Goal: Navigation & Orientation: Find specific page/section

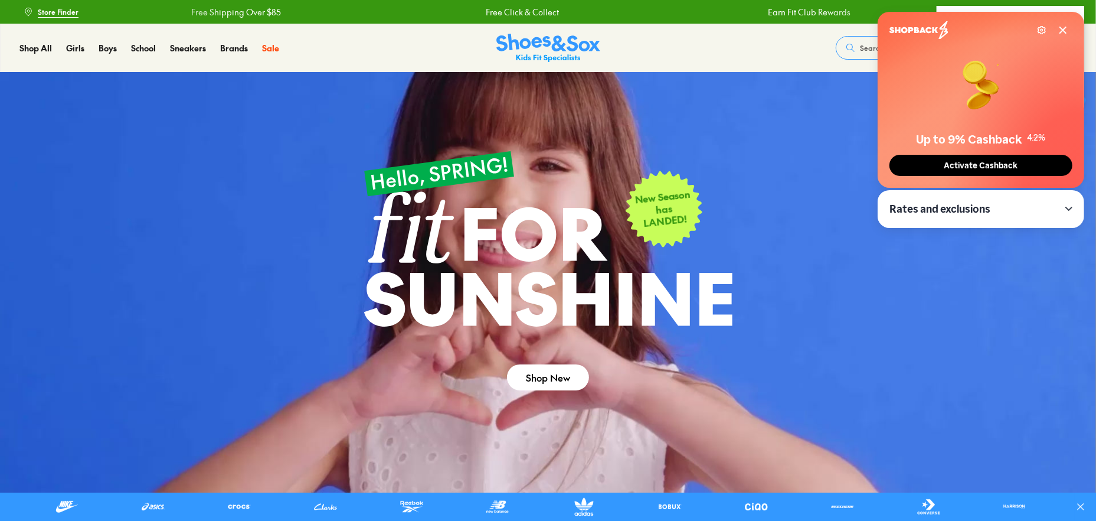
click at [1063, 28] on icon at bounding box center [1063, 29] width 9 height 9
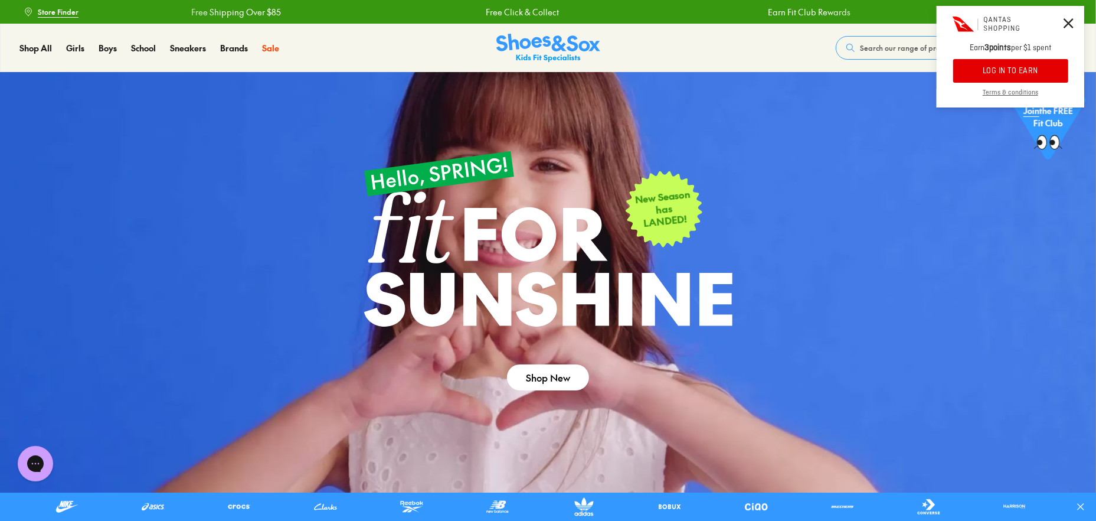
click at [1065, 18] on icon at bounding box center [1069, 23] width 10 height 10
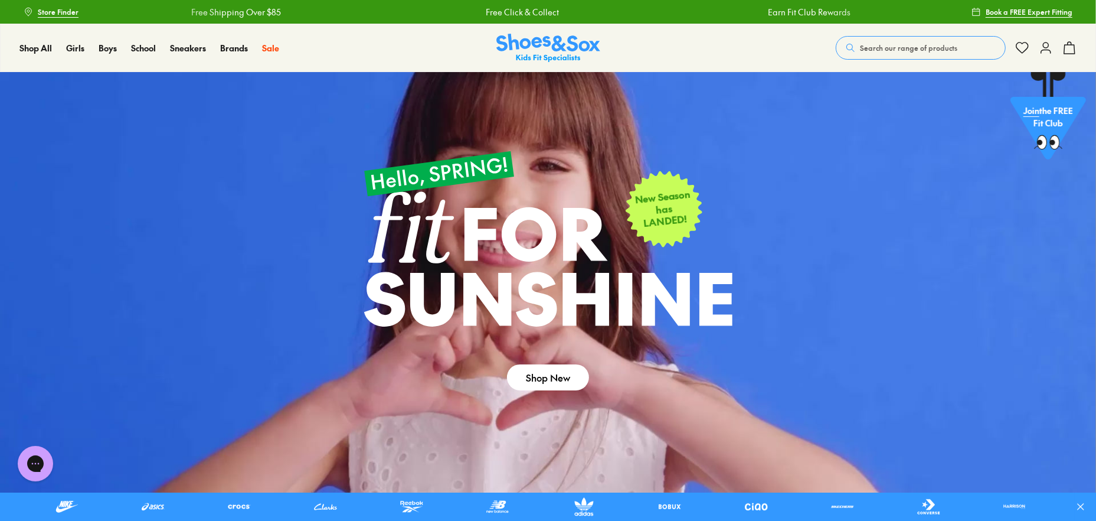
click at [58, 9] on span "Store Finder" at bounding box center [58, 11] width 41 height 11
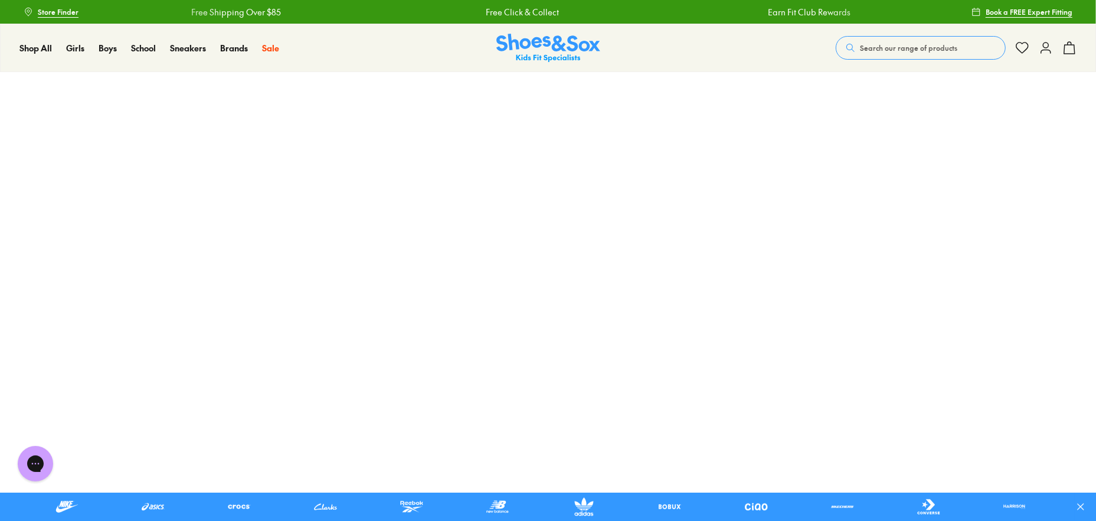
click at [58, 11] on span "Store Finder" at bounding box center [58, 11] width 41 height 11
click at [46, 12] on span "Store Finder" at bounding box center [58, 11] width 41 height 11
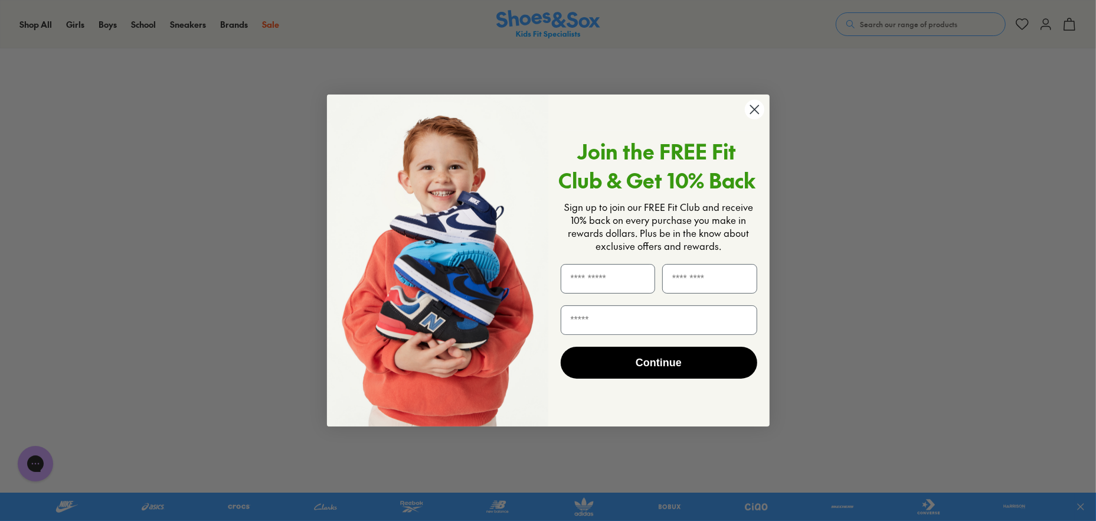
scroll to position [98, 0]
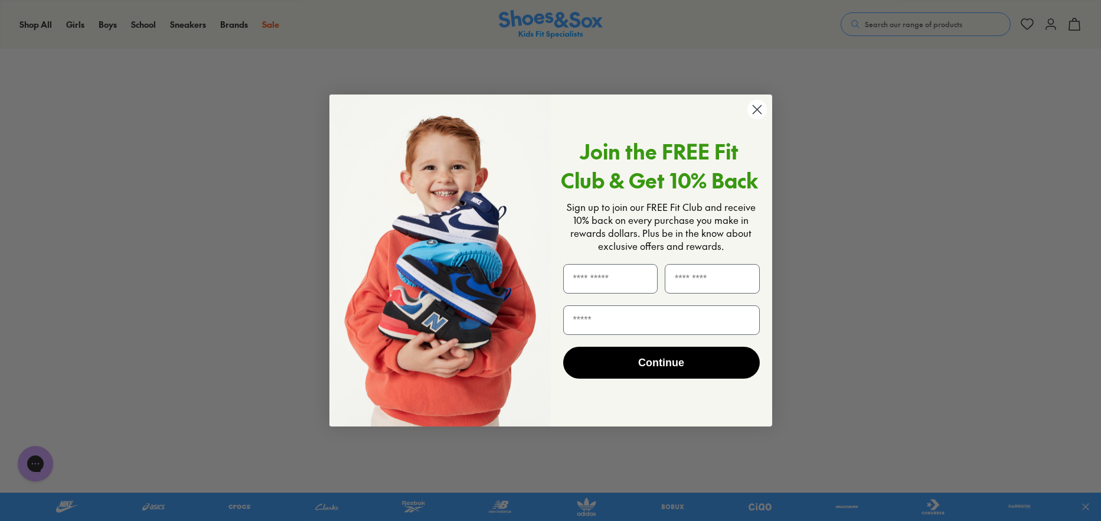
click at [755, 108] on circle "Close dialog" at bounding box center [756, 109] width 19 height 19
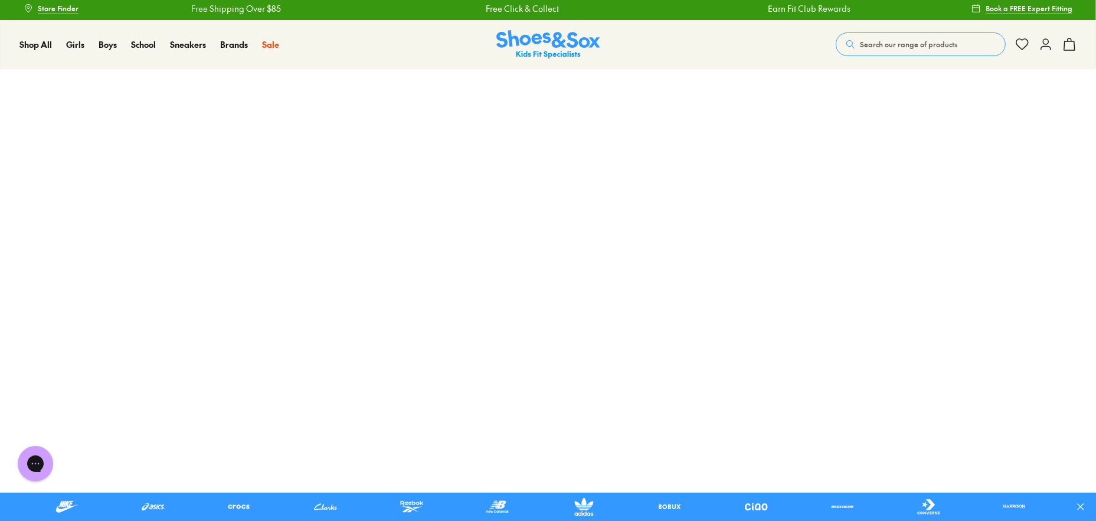
scroll to position [0, 0]
